Goal: Check status

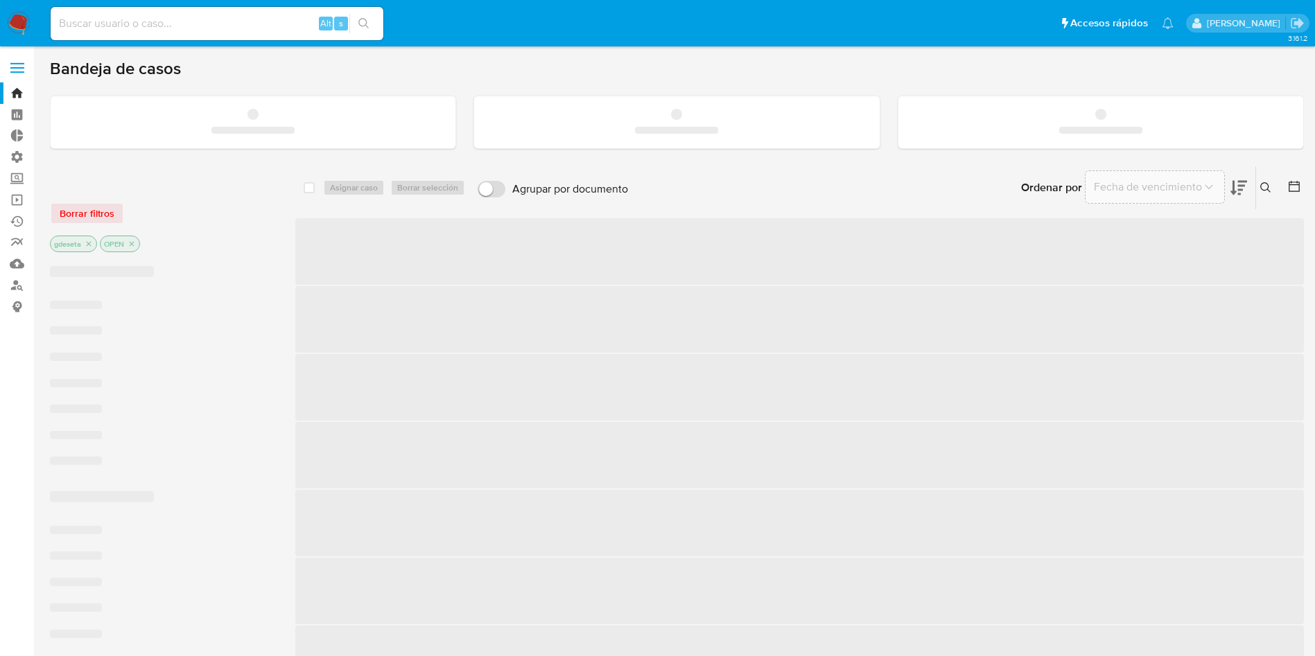
click at [114, 26] on input at bounding box center [217, 24] width 333 height 18
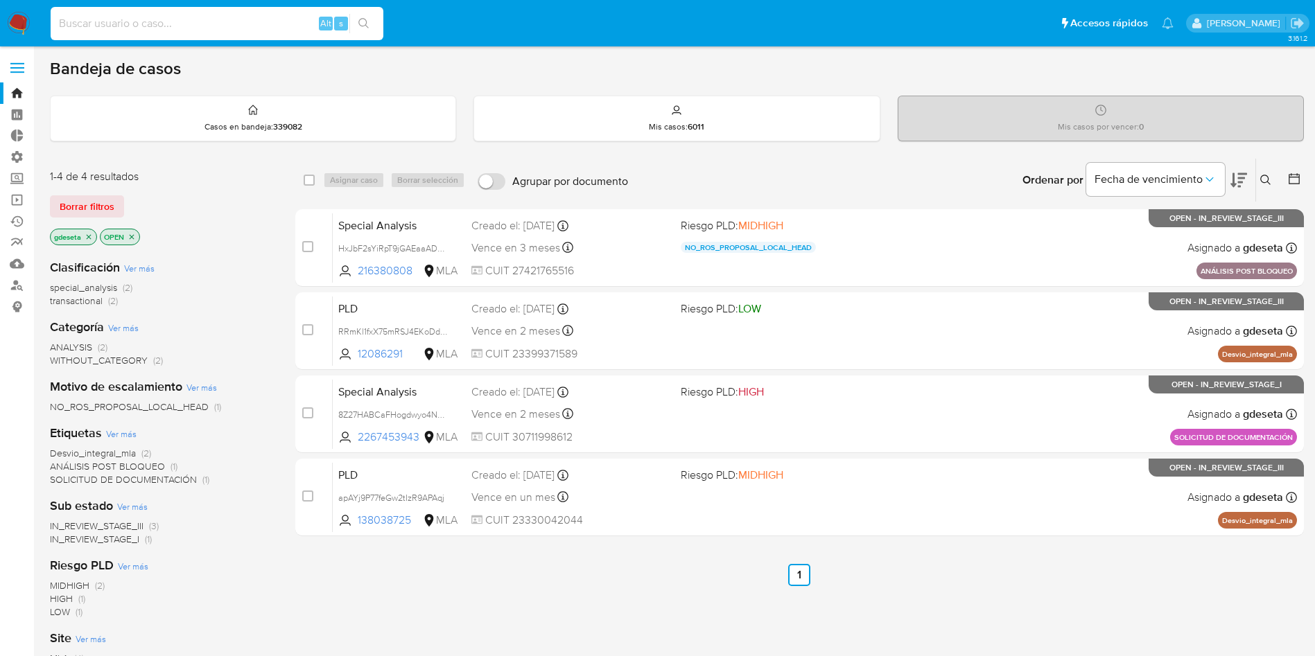
paste input "qLIjX26WgjuvlXNm4fa0Ysb8"
type input "qLIjX26WgjuvlXNm4fa0Ysb8"
click at [359, 24] on icon "search-icon" at bounding box center [363, 23] width 11 height 11
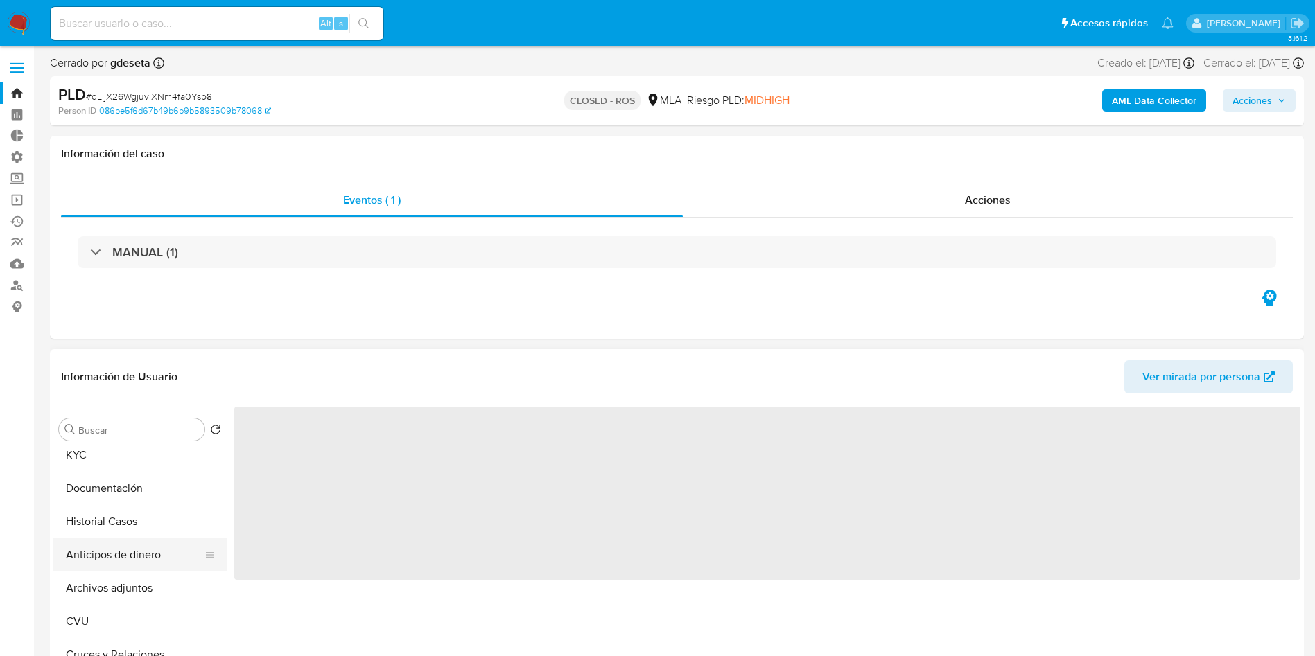
scroll to position [104, 0]
click at [128, 526] on button "Archivos adjuntos" at bounding box center [134, 525] width 162 height 33
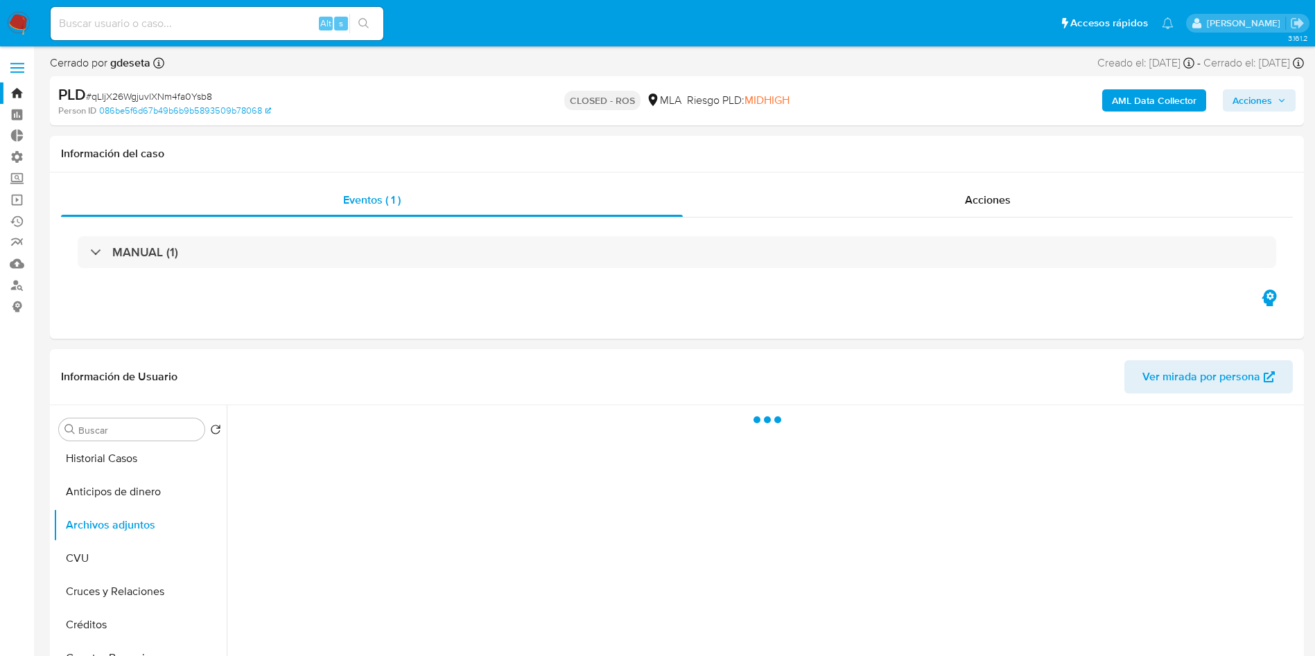
select select "10"
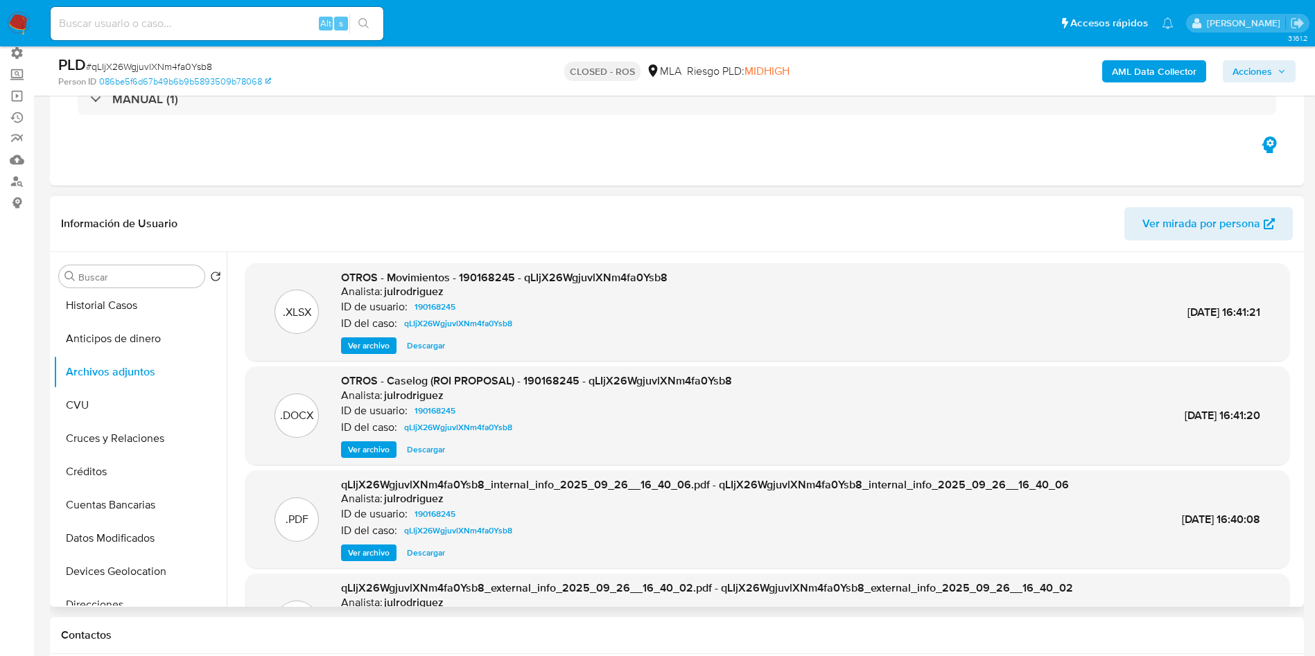
click at [380, 455] on span "Ver archivo" at bounding box center [369, 450] width 42 height 14
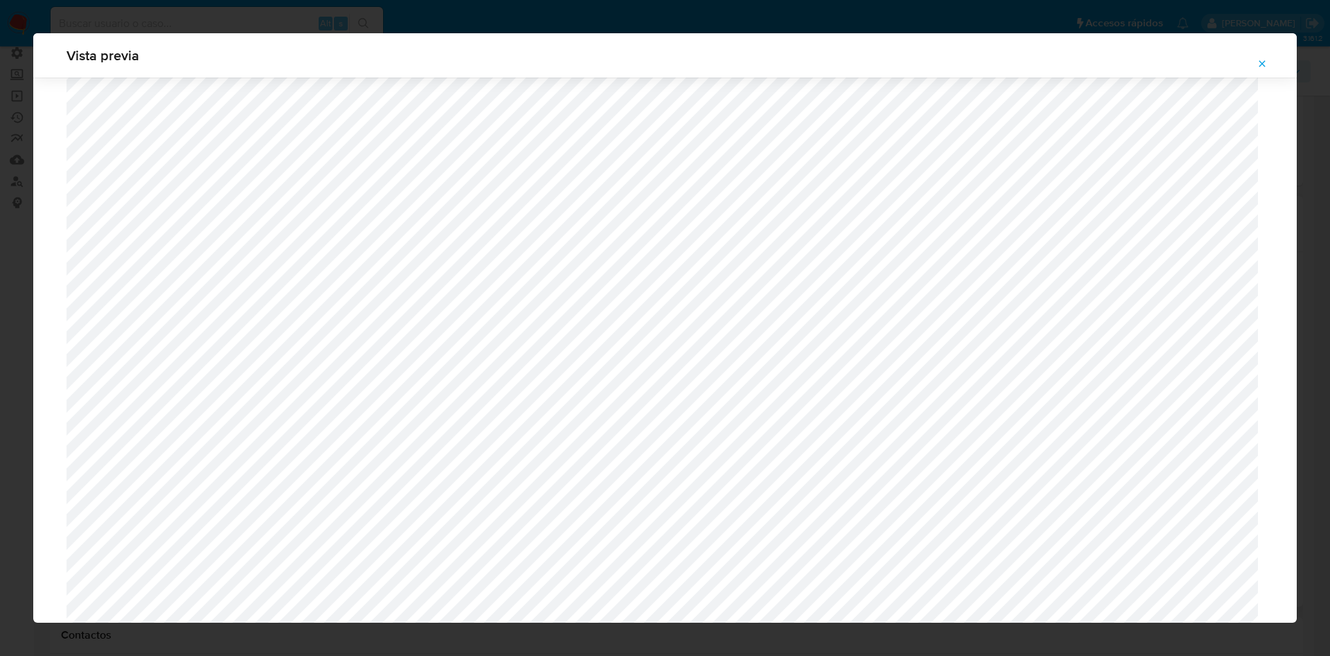
scroll to position [1220, 0]
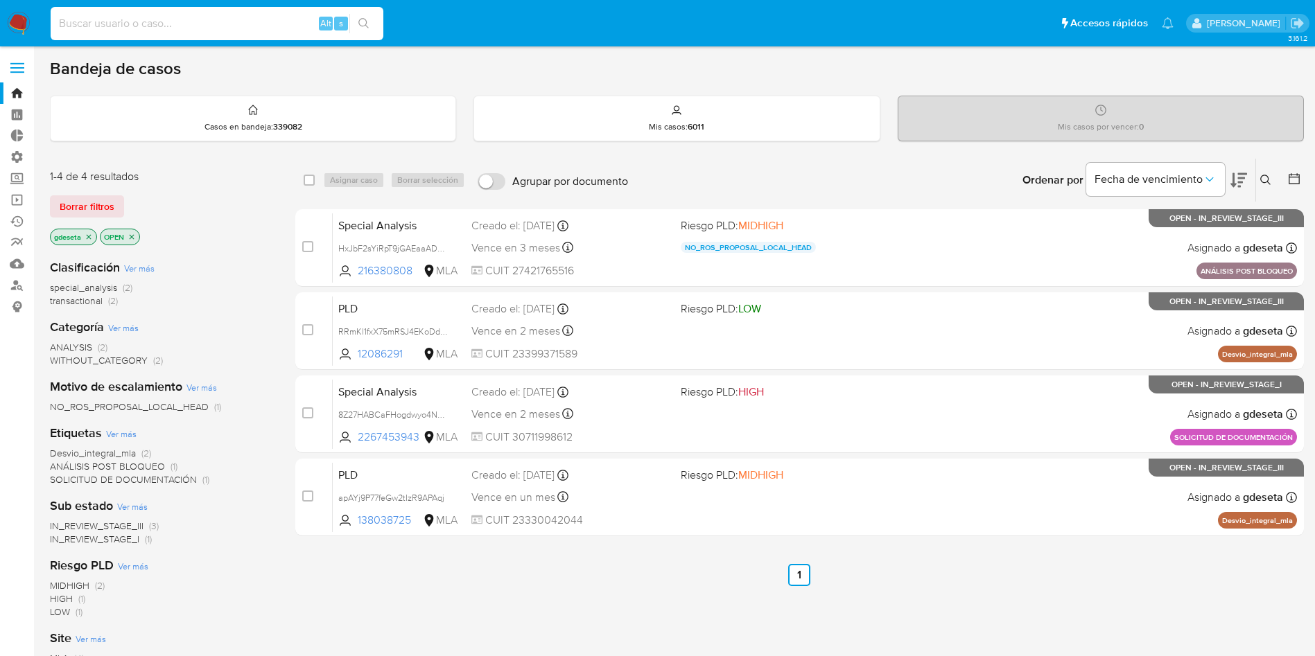
click at [243, 19] on input at bounding box center [217, 24] width 333 height 18
paste input "zRvdAVTm0TuoA4OnJAiJhWhZ"
type input "zRvdAVTm0TuoA4OnJAiJhWhZ"
click at [362, 24] on icon "search-icon" at bounding box center [363, 23] width 11 height 11
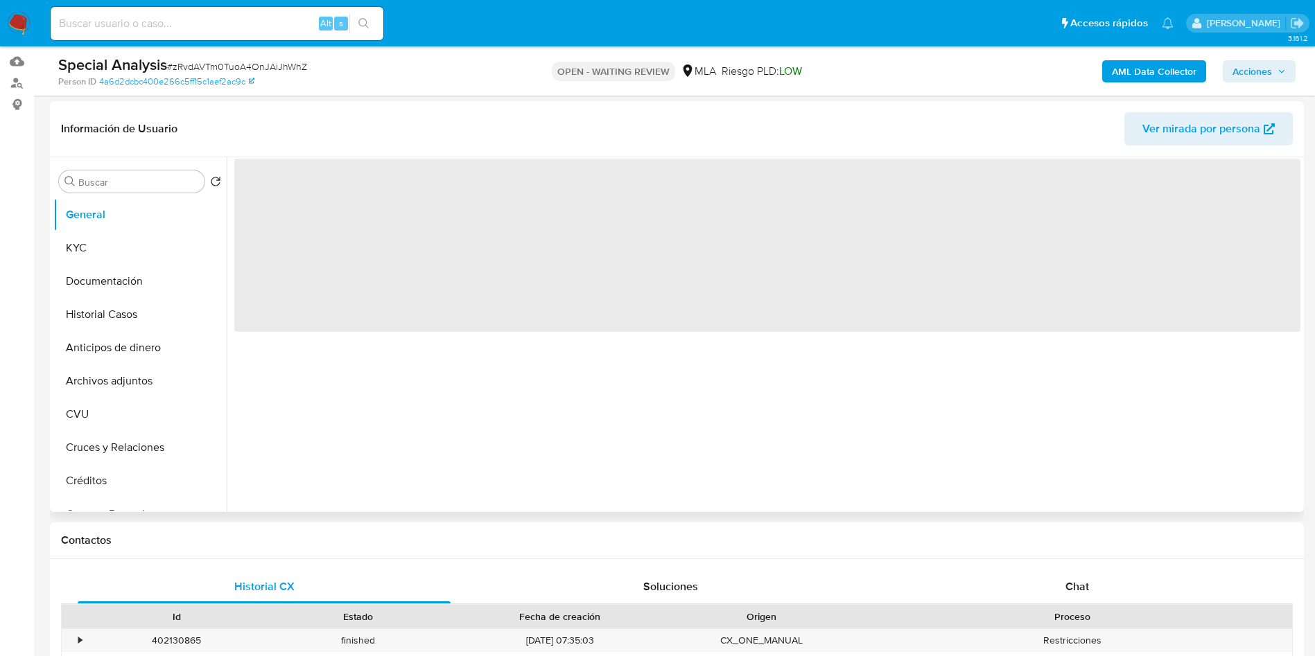
scroll to position [208, 0]
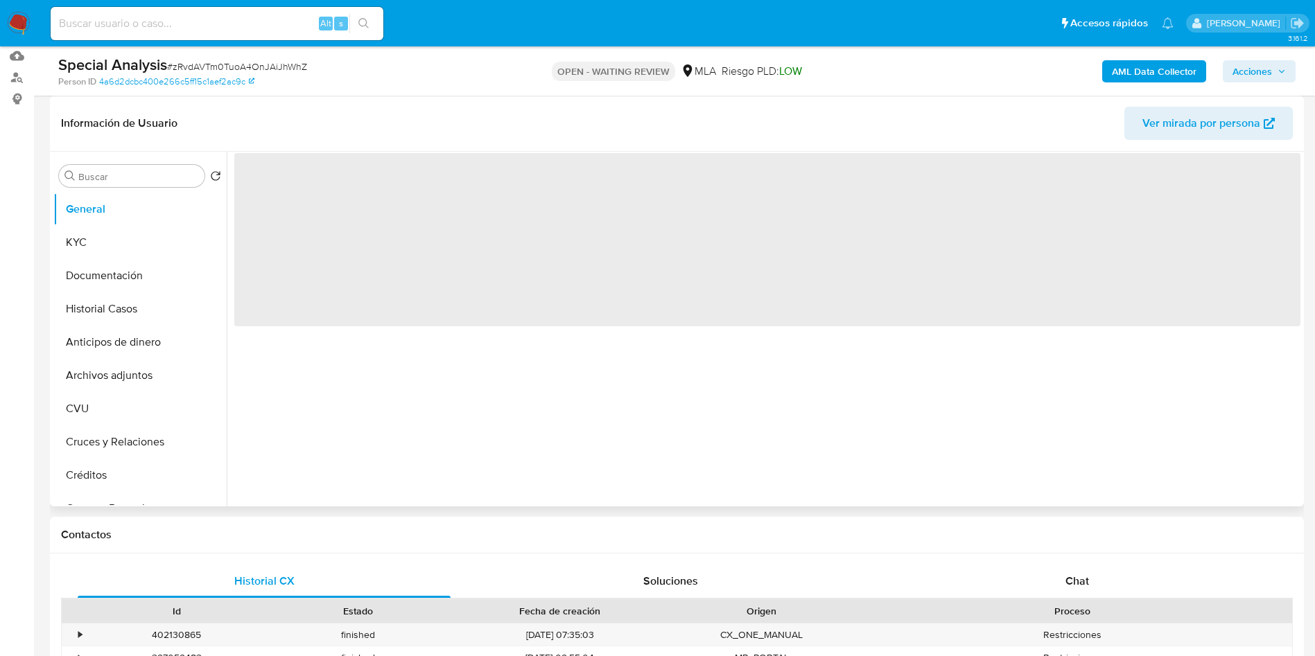
select select "10"
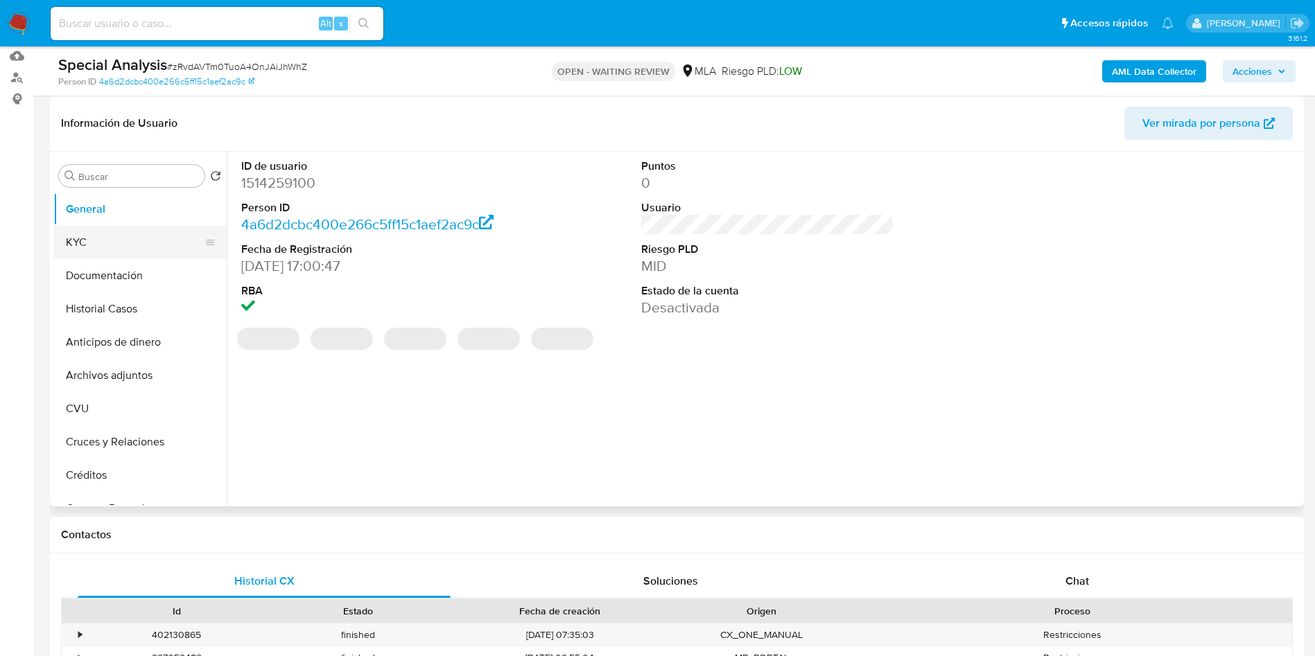
click at [121, 232] on button "KYC" at bounding box center [134, 242] width 162 height 33
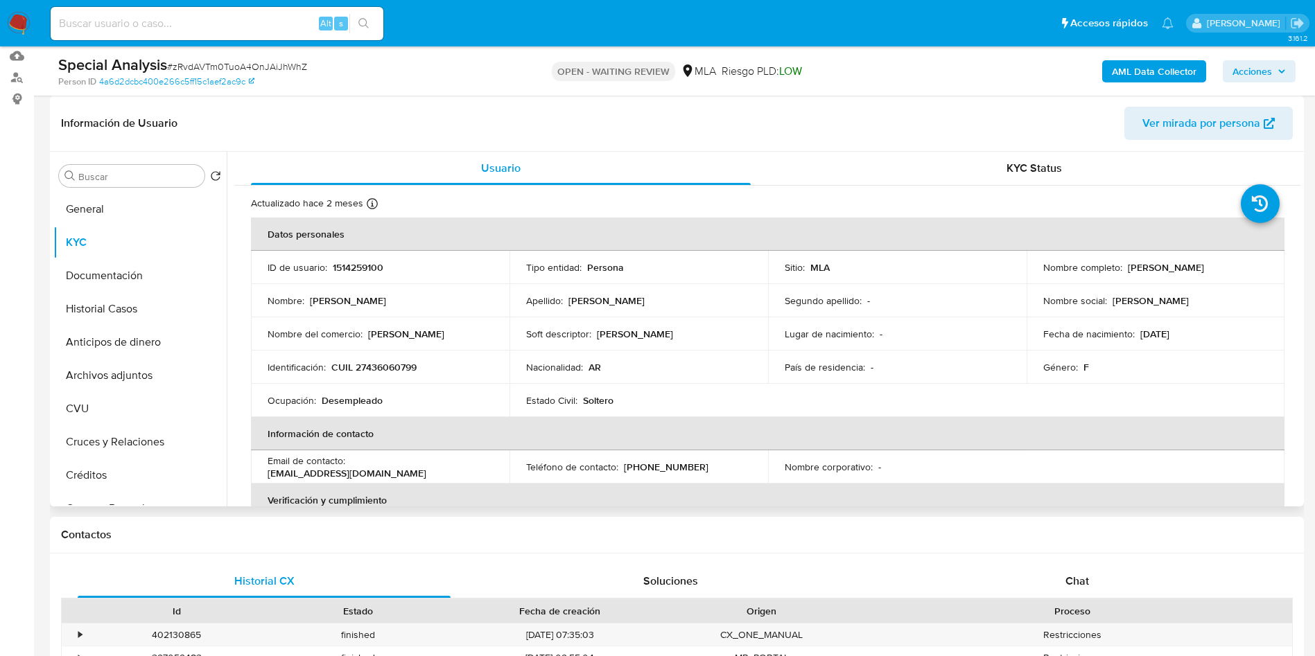
scroll to position [0, 0]
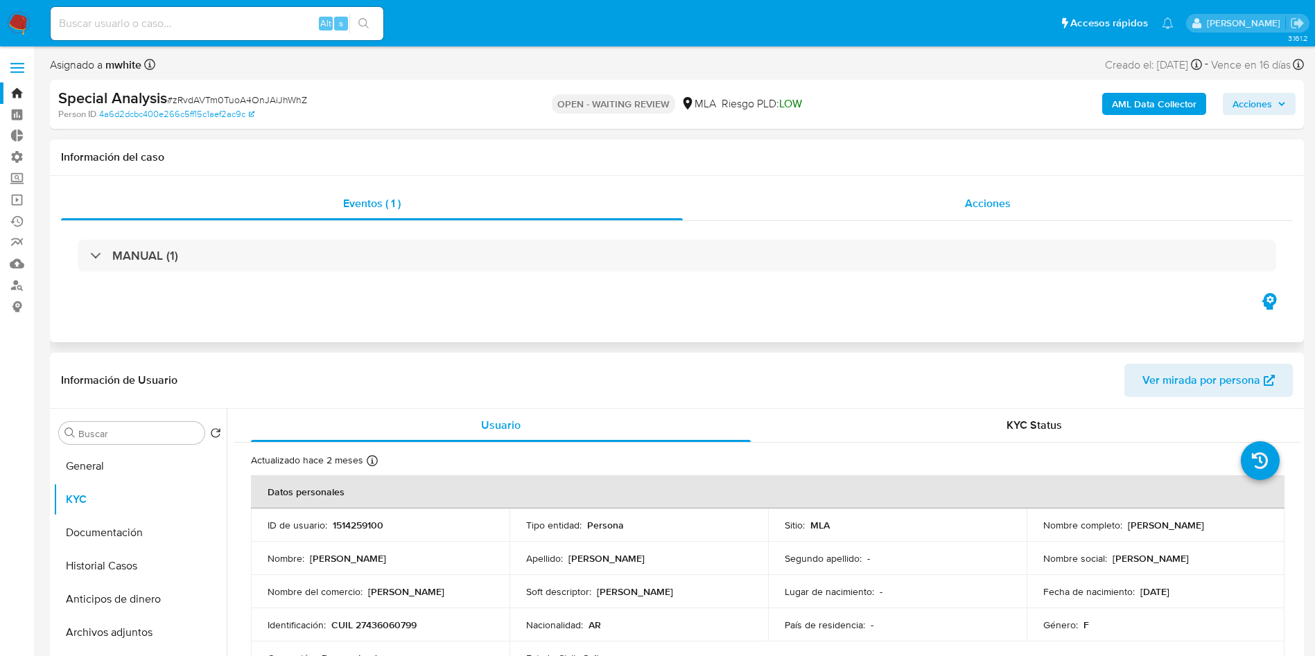
click at [1001, 208] on span "Acciones" at bounding box center [988, 203] width 46 height 16
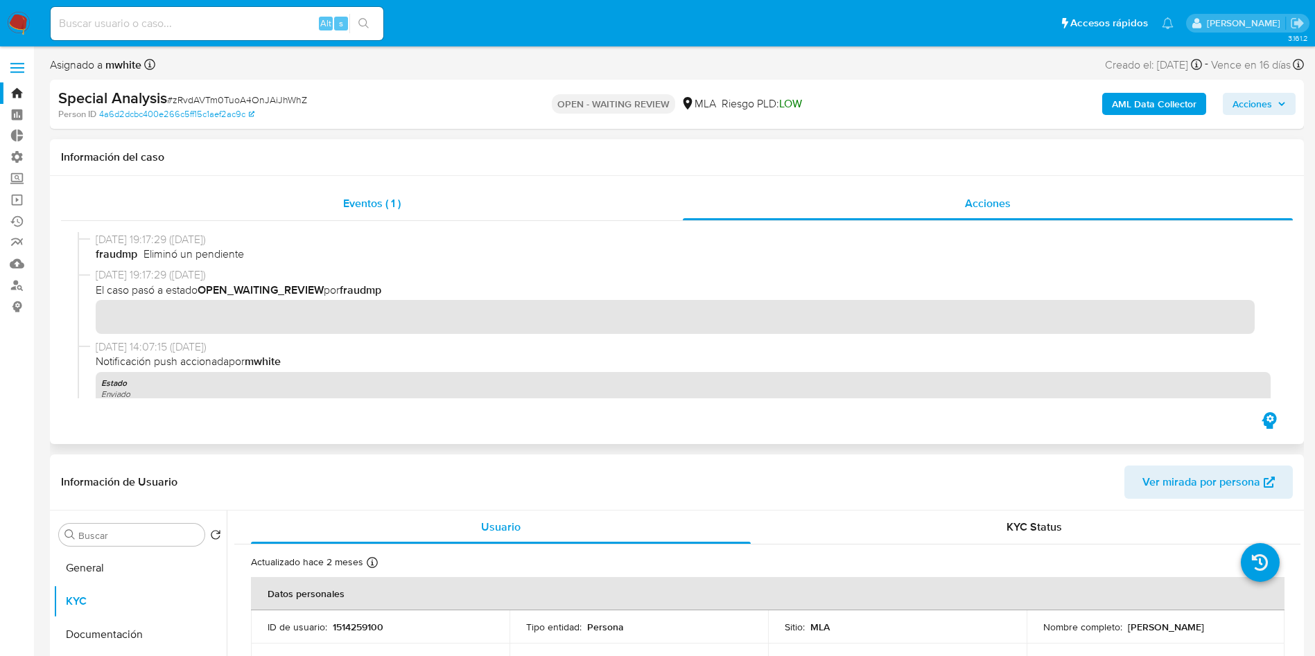
click at [387, 209] on span "Eventos ( 1 )" at bounding box center [372, 203] width 58 height 16
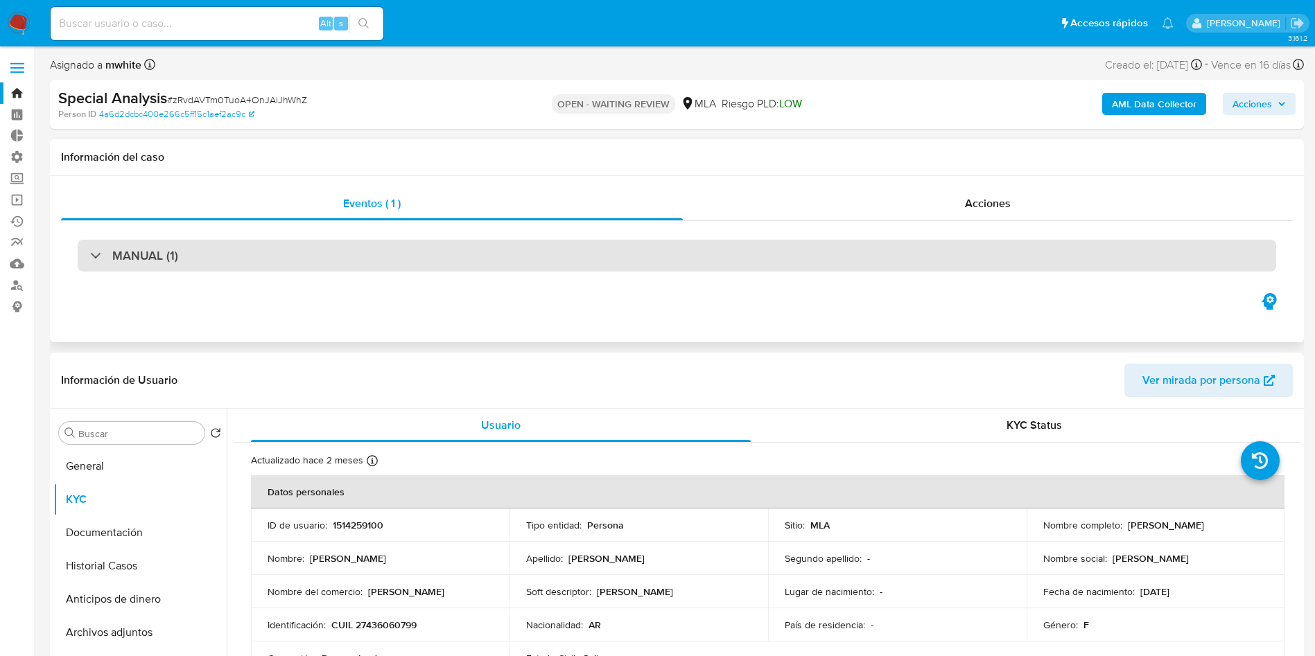
click at [687, 269] on div "MANUAL (1)" at bounding box center [677, 256] width 1198 height 32
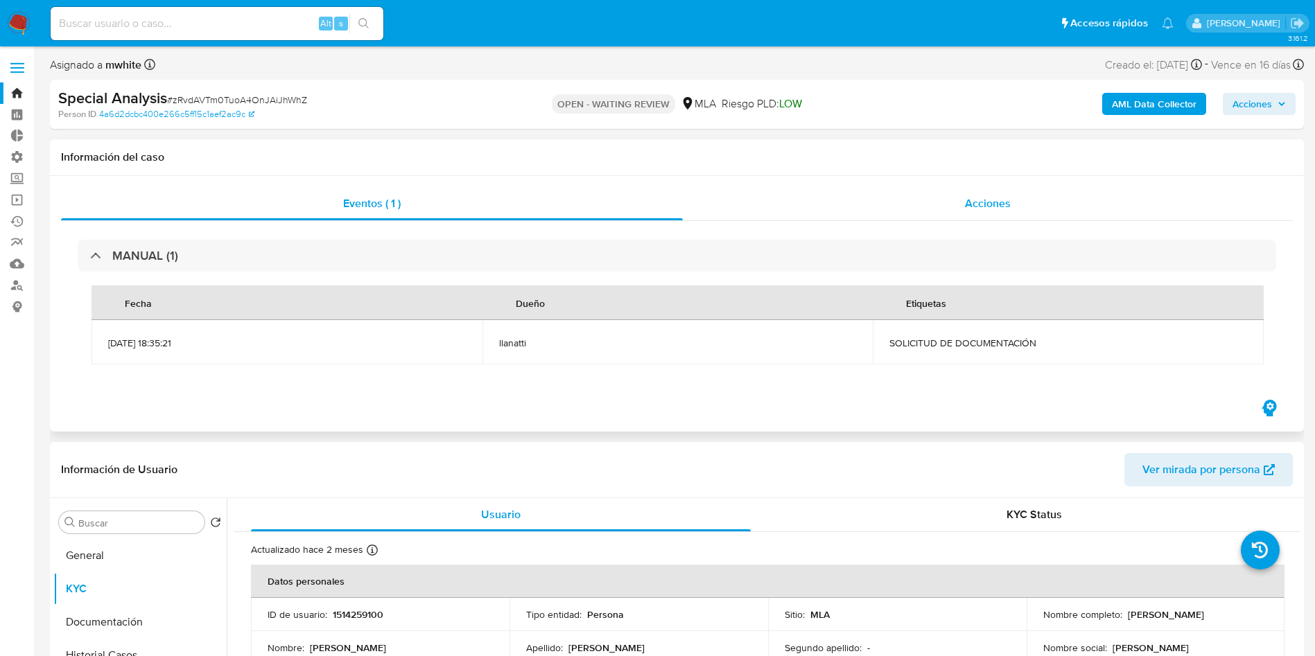
click at [967, 195] on span "Acciones" at bounding box center [988, 203] width 46 height 16
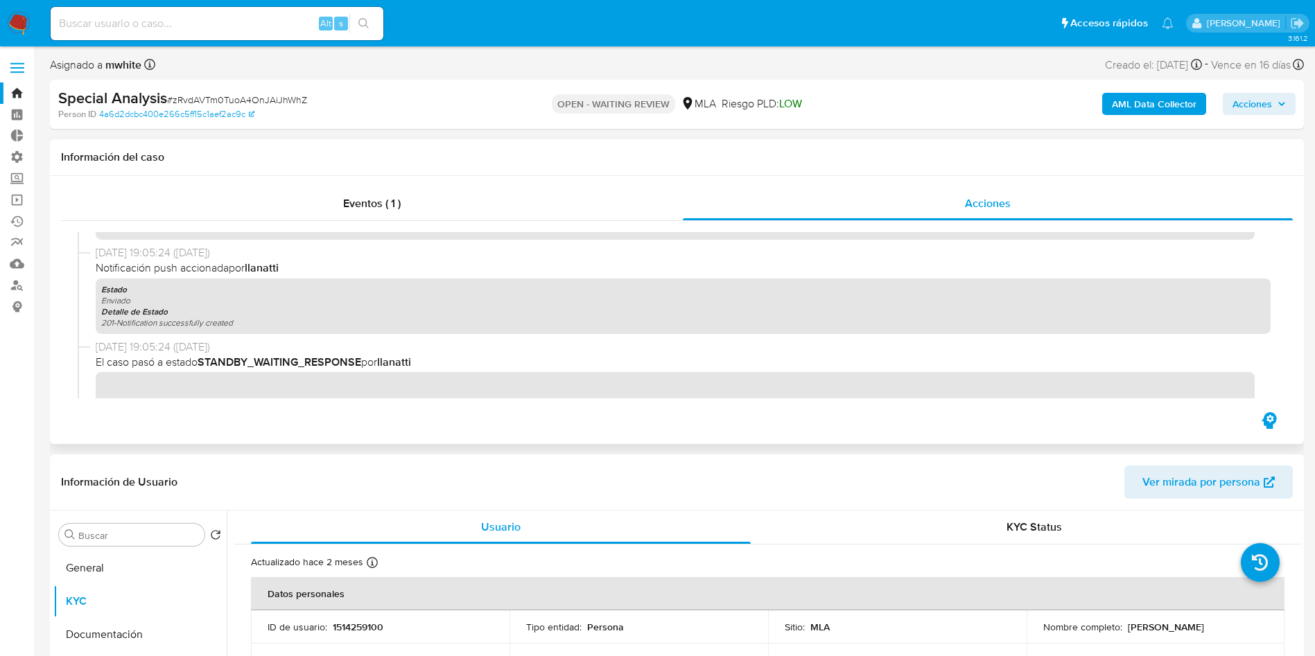
scroll to position [584, 0]
